Goal: Transaction & Acquisition: Download file/media

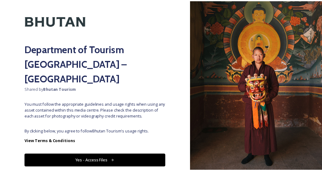
scroll to position [33, 0]
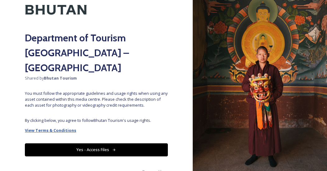
click at [64, 127] on strong "View Terms & Conditions" at bounding box center [50, 130] width 51 height 6
click at [87, 143] on button "Yes - Access Files" at bounding box center [96, 149] width 143 height 13
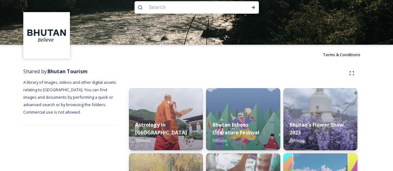
scroll to position [0, 0]
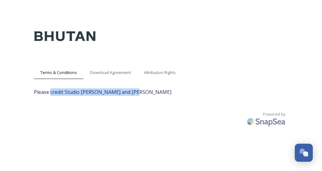
drag, startPoint x: 144, startPoint y: 91, endPoint x: 51, endPoint y: 94, distance: 93.3
click at [51, 94] on span "Please credit Studio Khonsu and Adam Slama" at bounding box center [161, 91] width 255 height 7
copy span "credit Studio Khonsu and Adam Slama"
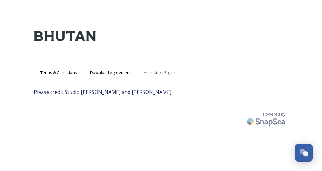
click at [122, 71] on span "Download Agreement" at bounding box center [110, 73] width 41 height 6
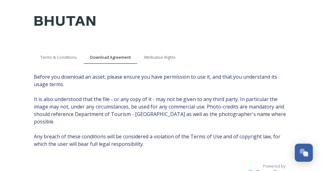
scroll to position [23, 0]
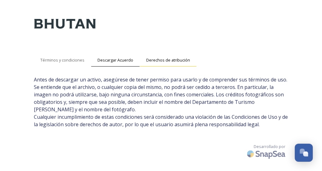
click at [161, 57] on font "Derechos de atribución" at bounding box center [168, 60] width 44 height 6
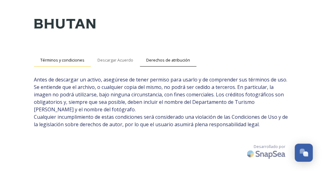
click at [72, 57] on font "Términos y condiciones" at bounding box center [62, 60] width 44 height 6
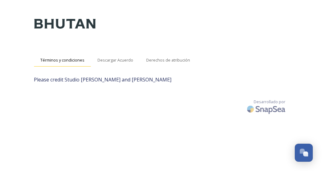
scroll to position [12, 0]
click at [301, 53] on div "Terms & Conditions Download Agreement Attribution Rights Please credit Studio K…" at bounding box center [161, 79] width 322 height 183
click at [112, 59] on span "Download Agreement" at bounding box center [110, 60] width 41 height 6
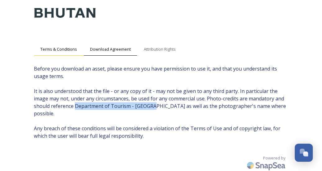
drag, startPoint x: 151, startPoint y: 105, endPoint x: 75, endPoint y: 106, distance: 75.9
click at [75, 106] on span "Before you download an asset, please ensure you have permission to use it, and …" at bounding box center [161, 102] width 255 height 75
copy span "Department of Tourism - Bhutan"
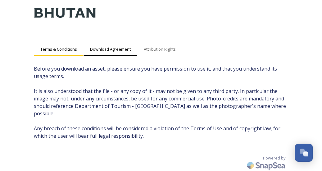
click at [65, 50] on span "Terms & Conditions" at bounding box center [58, 49] width 37 height 6
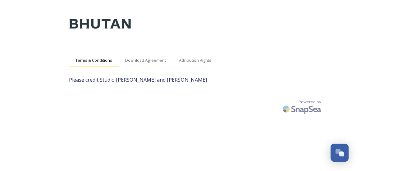
scroll to position [12, 0]
